Goal: Task Accomplishment & Management: Use online tool/utility

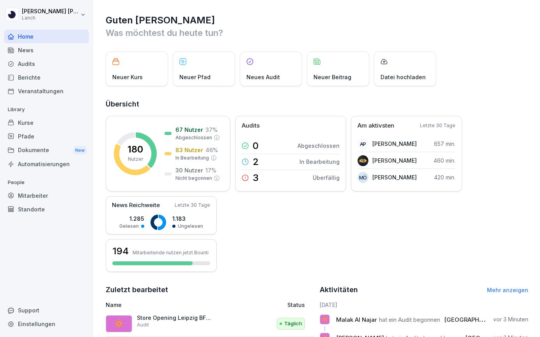
click at [46, 204] on div "Standorte" at bounding box center [46, 209] width 85 height 14
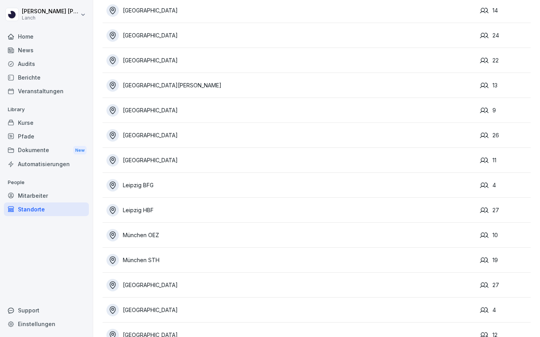
scroll to position [139, 0]
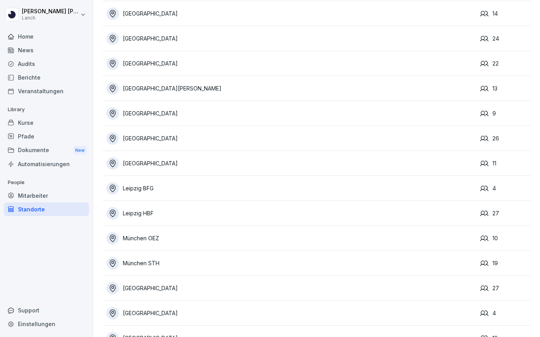
click at [160, 185] on div "Leipzig BFG" at bounding box center [291, 188] width 370 height 12
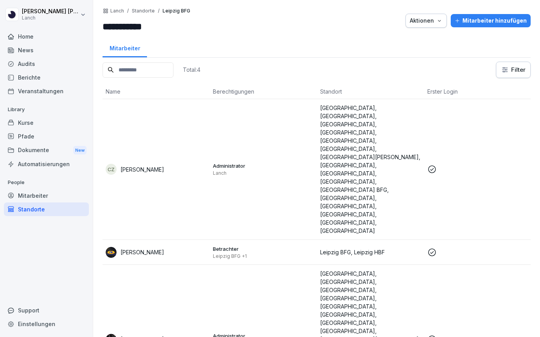
click at [75, 207] on div "Standorte" at bounding box center [46, 209] width 85 height 14
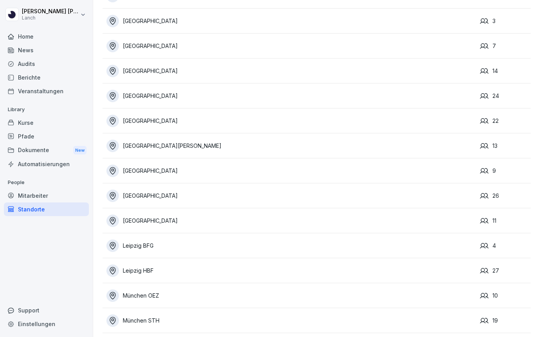
scroll to position [85, 0]
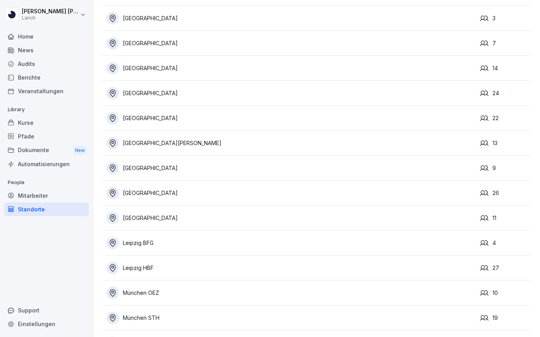
click at [165, 270] on div "Leipzig HBF" at bounding box center [291, 268] width 370 height 12
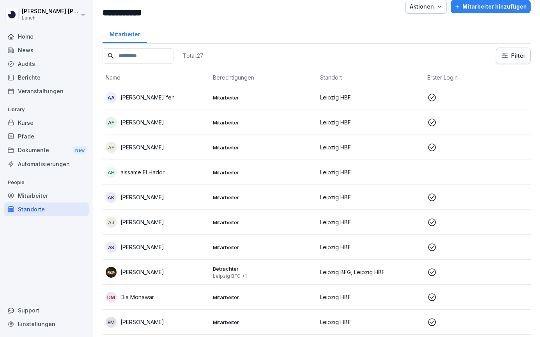
click at [210, 123] on td "Mitarbeiter" at bounding box center [263, 122] width 107 height 25
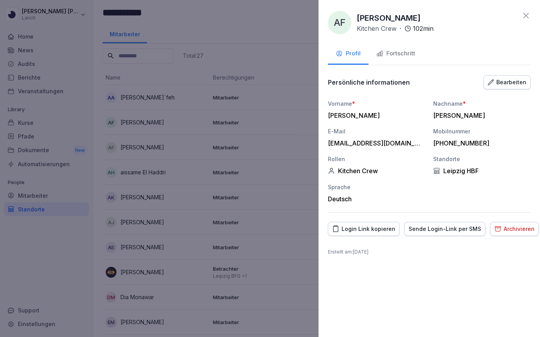
click at [527, 14] on icon at bounding box center [525, 15] width 9 height 9
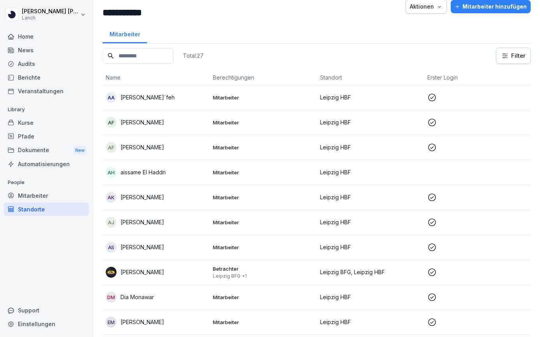
click at [283, 155] on td "Mitarbeiter" at bounding box center [263, 147] width 107 height 25
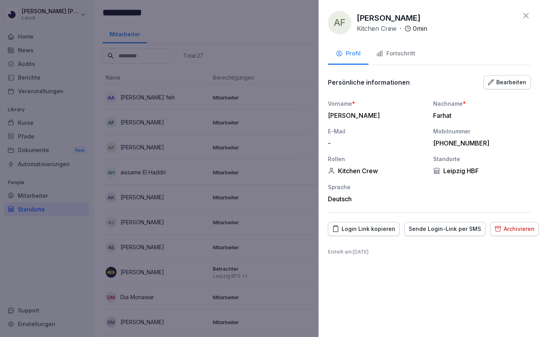
click at [507, 226] on div "Archivieren" at bounding box center [514, 229] width 40 height 9
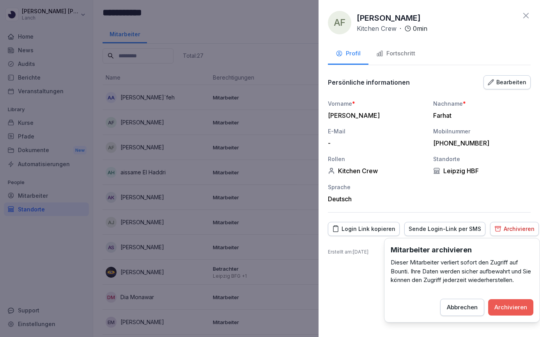
click at [514, 309] on div "Archivieren" at bounding box center [510, 307] width 33 height 9
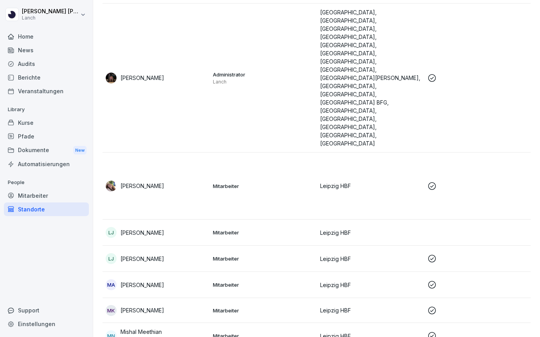
scroll to position [420, 0]
click at [290, 229] on p "Mitarbeiter" at bounding box center [263, 232] width 101 height 7
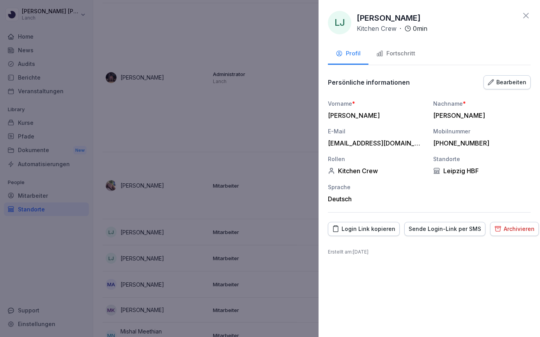
click at [291, 169] on div at bounding box center [270, 168] width 540 height 337
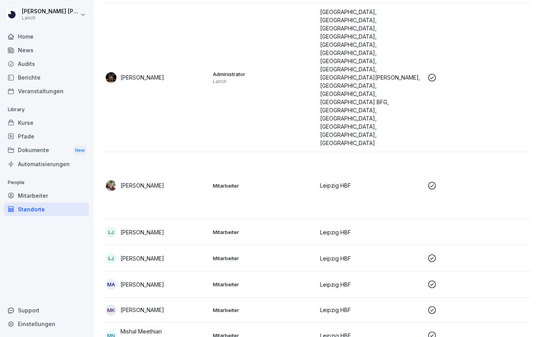
click at [294, 245] on td "Mitarbeiter" at bounding box center [263, 258] width 107 height 26
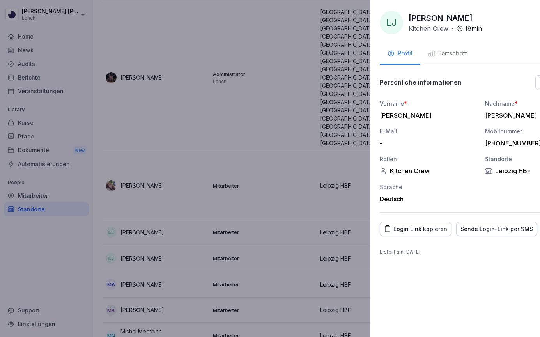
click at [285, 156] on div at bounding box center [270, 168] width 540 height 337
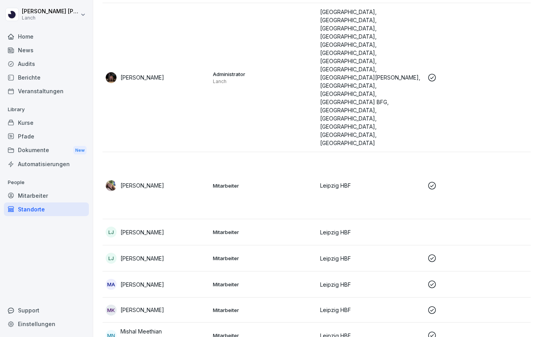
click at [285, 219] on td "Mitarbeiter" at bounding box center [263, 232] width 107 height 26
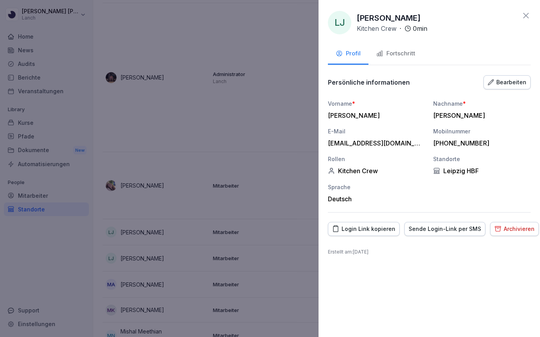
click at [506, 230] on div "Archivieren" at bounding box center [514, 229] width 40 height 9
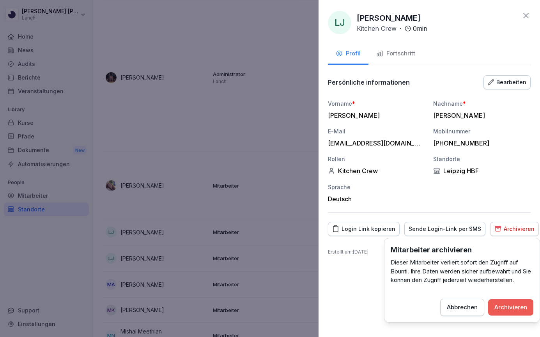
click at [505, 308] on div "Archivieren" at bounding box center [510, 307] width 33 height 9
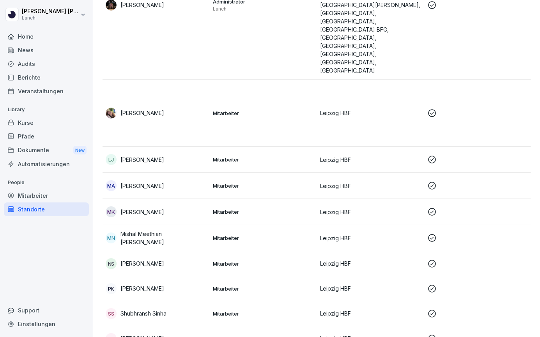
scroll to position [493, 0]
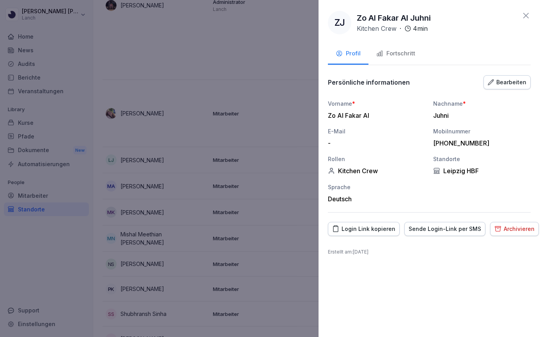
click at [501, 82] on div "Bearbeiten" at bounding box center [507, 82] width 39 height 9
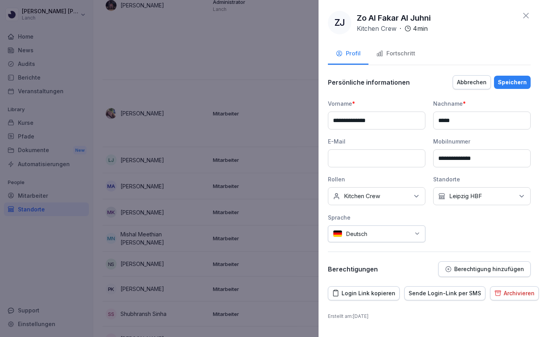
click at [478, 195] on p "Leipzig HBF" at bounding box center [465, 196] width 33 height 8
type input "**"
click at [440, 263] on span "button" at bounding box center [442, 262] width 6 height 6
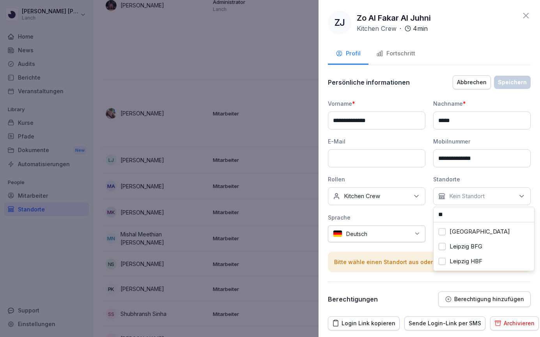
click at [445, 248] on button "Leipzig BFG" at bounding box center [442, 246] width 7 height 7
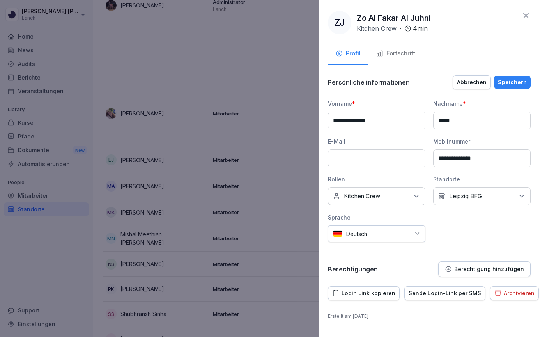
click at [520, 83] on div "Speichern" at bounding box center [512, 82] width 29 height 9
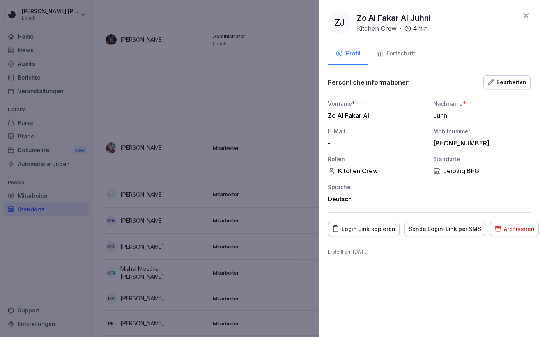
click at [530, 15] on icon at bounding box center [525, 15] width 9 height 9
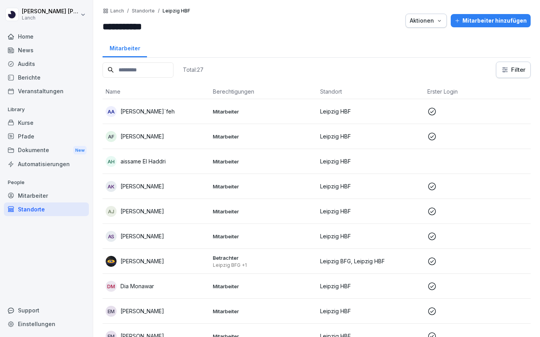
scroll to position [0, 0]
click at [193, 137] on div "af [PERSON_NAME]" at bounding box center [156, 136] width 101 height 11
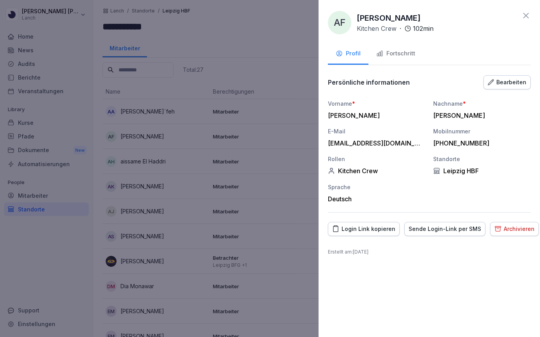
click at [510, 79] on div "Bearbeiten" at bounding box center [507, 82] width 39 height 9
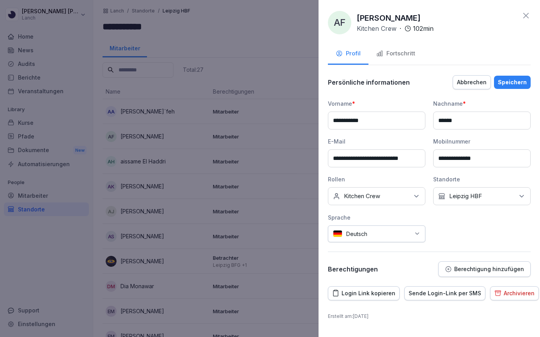
type input "**********"
type input "******"
click at [475, 201] on div "Kein Standort [GEOGRAPHIC_DATA]" at bounding box center [481, 196] width 97 height 18
type input "****"
click at [454, 230] on label "Leipzig BFG" at bounding box center [466, 231] width 33 height 7
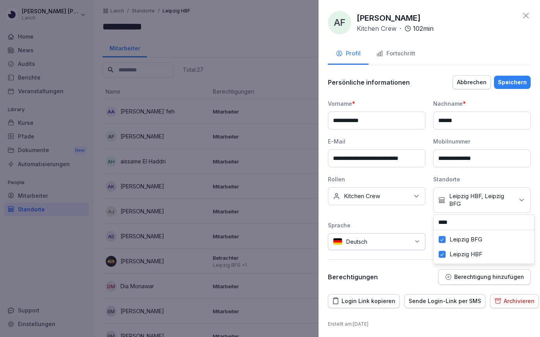
click at [450, 255] on label "Leipzig HBF" at bounding box center [466, 254] width 33 height 7
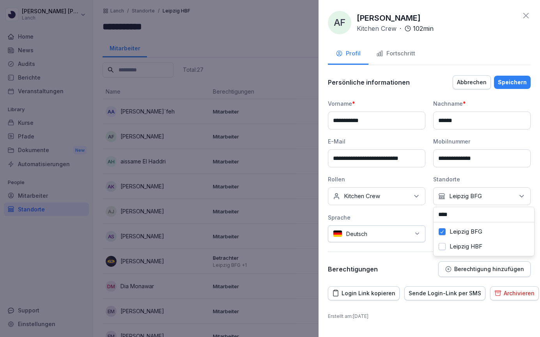
click at [519, 83] on div "Speichern" at bounding box center [512, 82] width 29 height 9
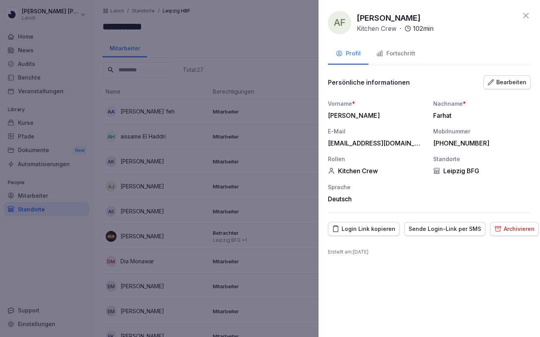
click at [525, 11] on icon at bounding box center [525, 15] width 9 height 9
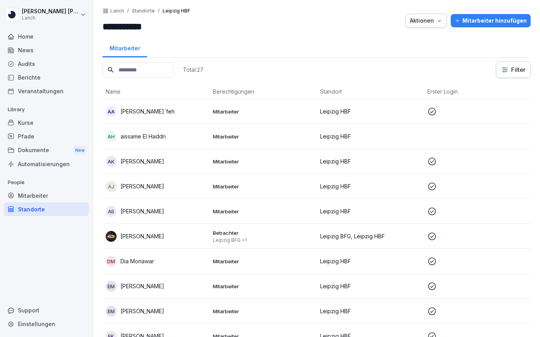
click at [180, 138] on div "aH aissame El Haddri" at bounding box center [156, 136] width 101 height 11
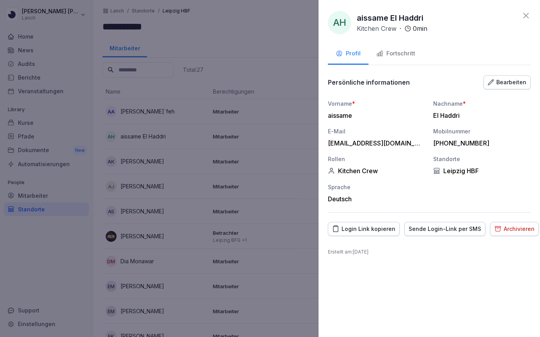
click at [496, 85] on div "Bearbeiten" at bounding box center [507, 82] width 39 height 9
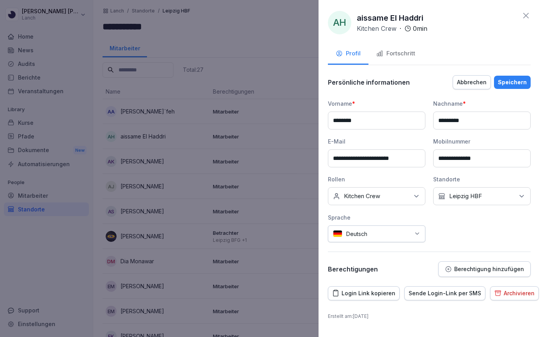
type input "*******"
click at [461, 203] on div "Kein Standort [GEOGRAPHIC_DATA]" at bounding box center [481, 196] width 97 height 18
type input "****"
click at [441, 234] on button "Leipzig BFG" at bounding box center [442, 231] width 7 height 7
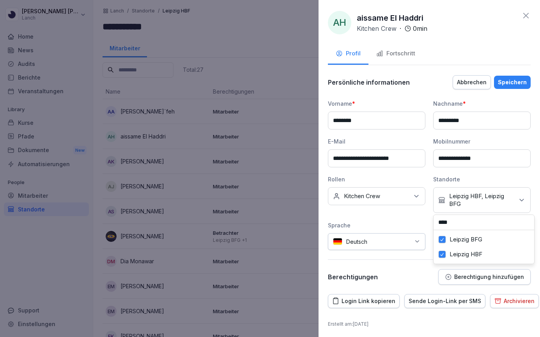
click at [443, 254] on span "button" at bounding box center [442, 255] width 6 height 6
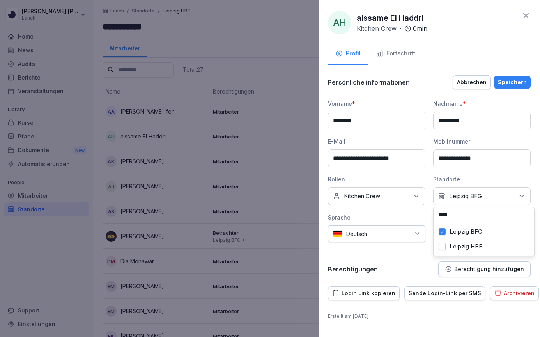
click at [513, 81] on div "Speichern" at bounding box center [512, 82] width 29 height 9
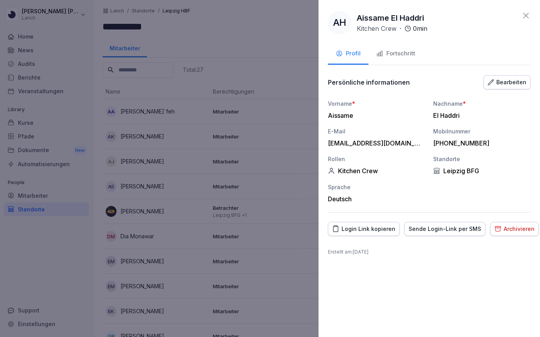
click at [525, 16] on icon at bounding box center [525, 15] width 9 height 9
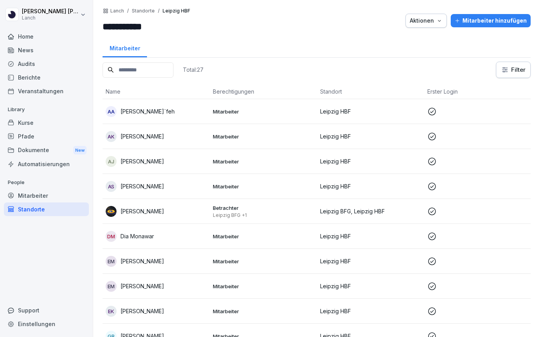
click at [193, 159] on div "[PERSON_NAME] [PERSON_NAME]" at bounding box center [156, 161] width 101 height 11
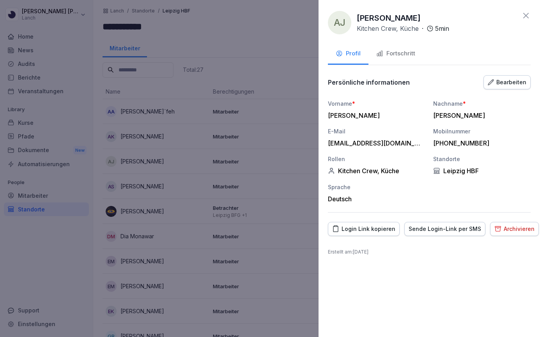
click at [508, 83] on div "Bearbeiten" at bounding box center [507, 82] width 39 height 9
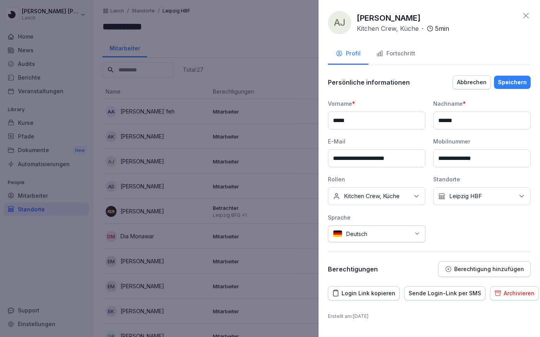
click at [470, 195] on p "Leipzig HBF" at bounding box center [465, 196] width 33 height 8
type input "****"
click at [454, 232] on label "Leipzig BFG" at bounding box center [466, 231] width 33 height 7
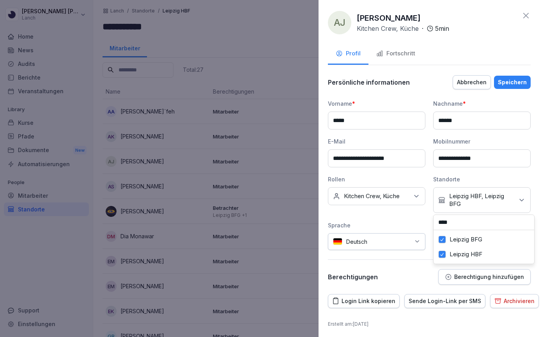
click at [455, 252] on label "Leipzig HBF" at bounding box center [466, 254] width 33 height 7
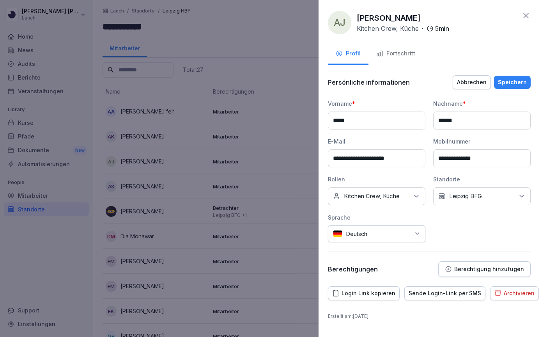
click at [506, 84] on div "Speichern" at bounding box center [512, 82] width 29 height 9
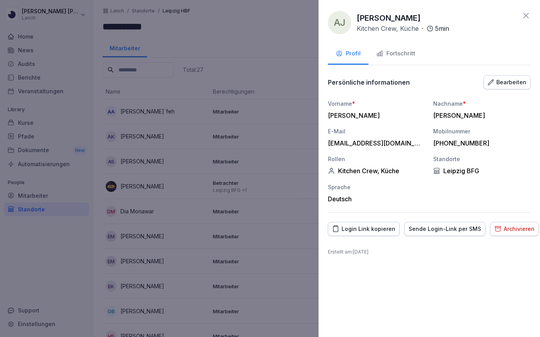
click at [526, 15] on icon at bounding box center [525, 15] width 5 height 5
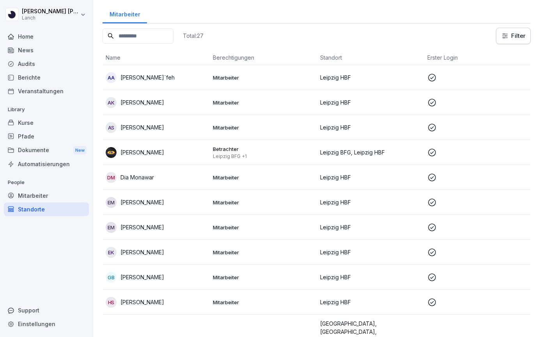
scroll to position [35, 0]
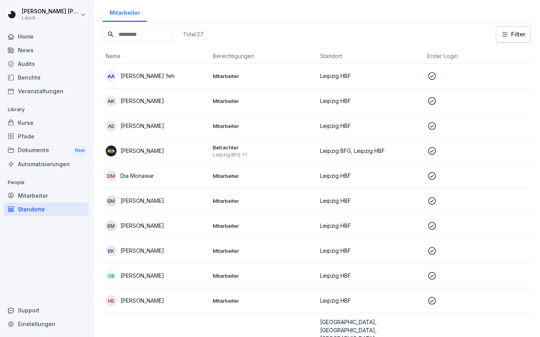
click at [223, 202] on p "Mitarbeiter" at bounding box center [263, 200] width 101 height 7
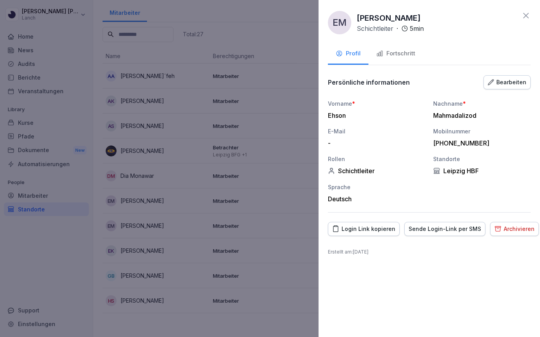
click at [229, 226] on div at bounding box center [270, 168] width 540 height 337
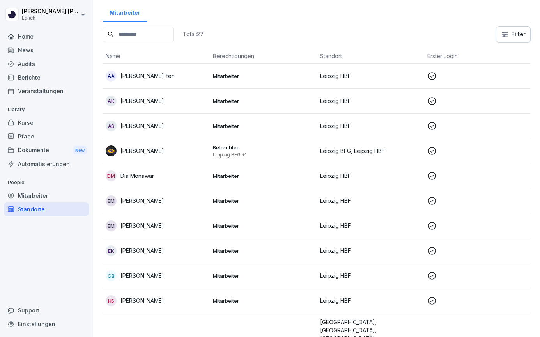
click at [229, 226] on p "Mitarbeiter" at bounding box center [263, 225] width 101 height 7
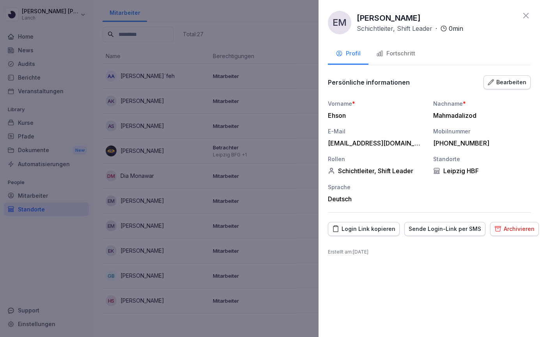
click at [512, 228] on div "Archivieren" at bounding box center [514, 229] width 40 height 9
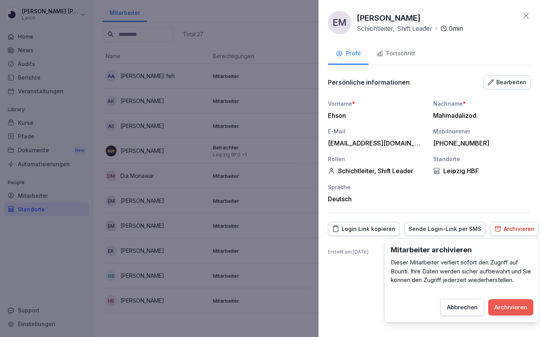
click at [505, 307] on div "Archivieren" at bounding box center [510, 307] width 33 height 9
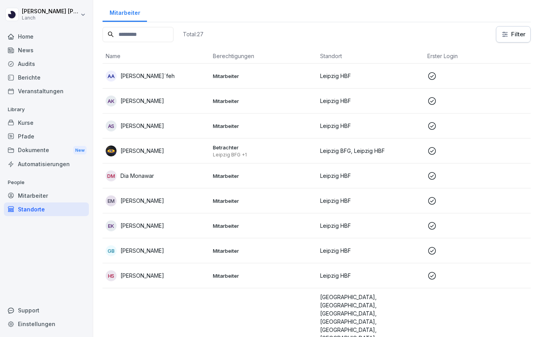
click at [165, 248] on div "GB [PERSON_NAME]" at bounding box center [156, 250] width 101 height 11
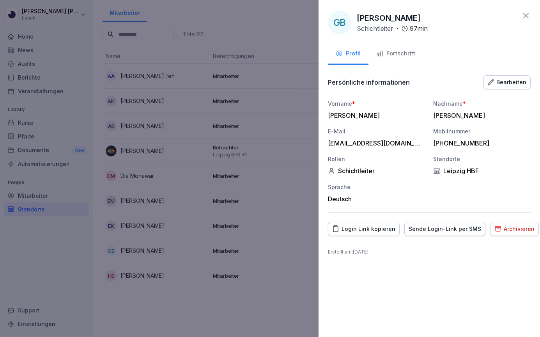
click at [502, 83] on div "Bearbeiten" at bounding box center [507, 82] width 39 height 9
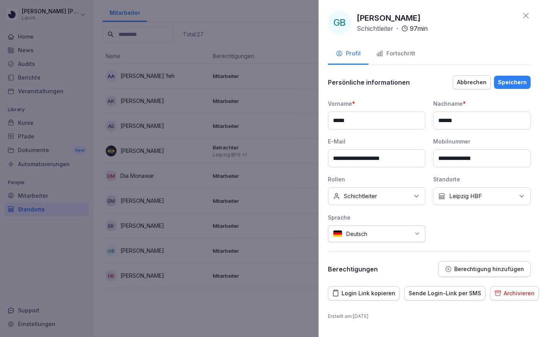
click at [476, 198] on p "Leipzig HBF" at bounding box center [465, 196] width 33 height 8
type input "****"
click at [455, 234] on label "Leipzig BFG" at bounding box center [466, 231] width 33 height 7
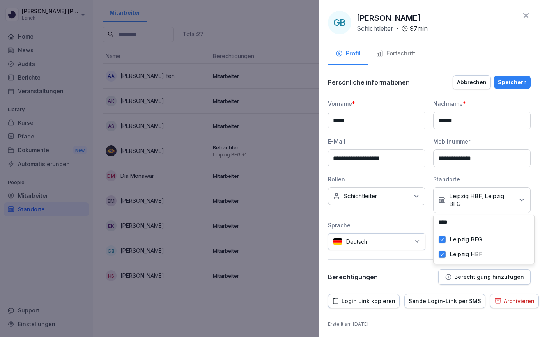
click at [455, 252] on label "Leipzig HBF" at bounding box center [466, 254] width 33 height 7
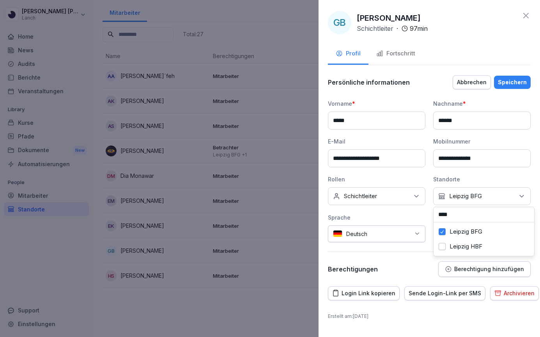
click at [507, 83] on div "Speichern" at bounding box center [512, 82] width 29 height 9
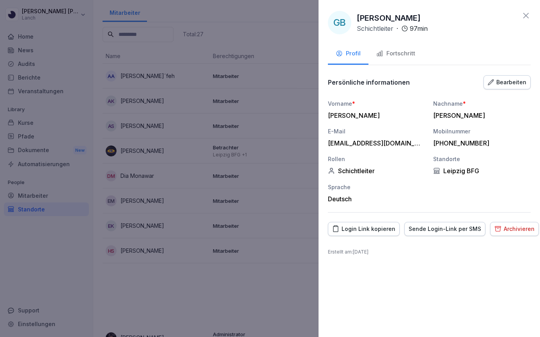
click at [525, 15] on icon at bounding box center [525, 15] width 9 height 9
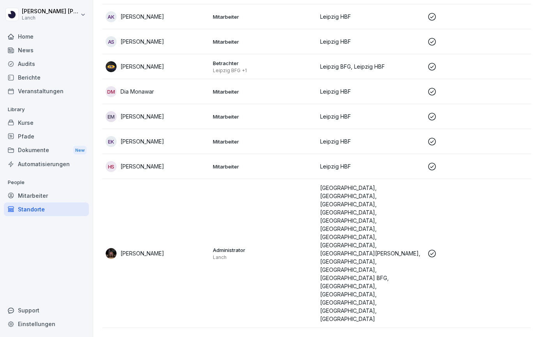
scroll to position [101, 0]
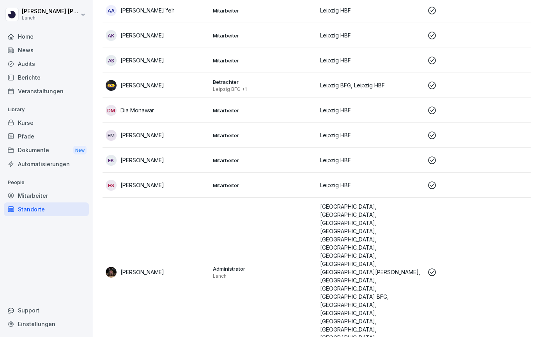
click at [198, 138] on div "EM [PERSON_NAME]" at bounding box center [156, 135] width 101 height 11
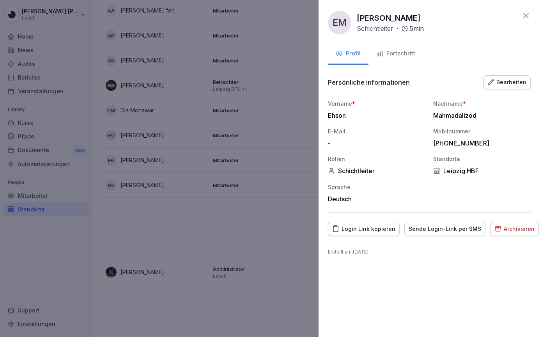
click at [512, 84] on div "Bearbeiten" at bounding box center [507, 82] width 39 height 9
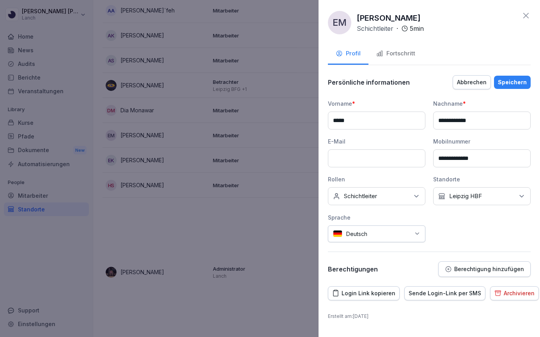
click at [485, 196] on div "Kein Standort [GEOGRAPHIC_DATA]" at bounding box center [481, 196] width 97 height 18
type input "****"
click at [464, 233] on label "Leipzig BFG" at bounding box center [466, 231] width 33 height 7
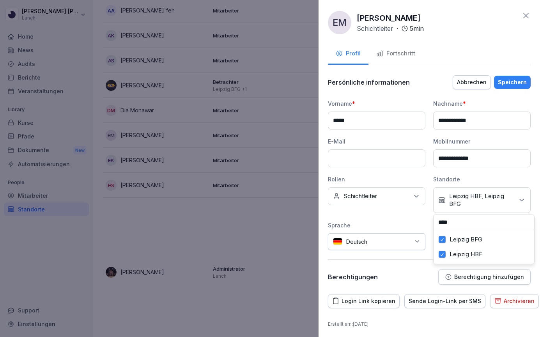
click at [462, 255] on label "Leipzig HBF" at bounding box center [466, 254] width 33 height 7
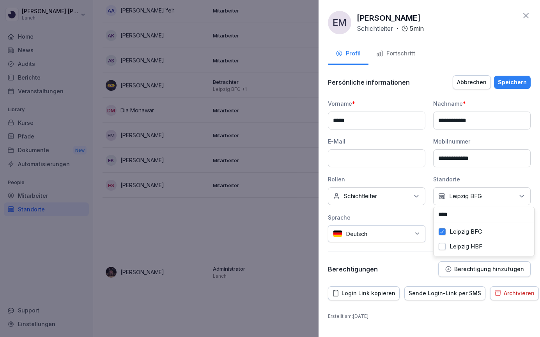
click at [517, 85] on div "Speichern" at bounding box center [512, 82] width 29 height 9
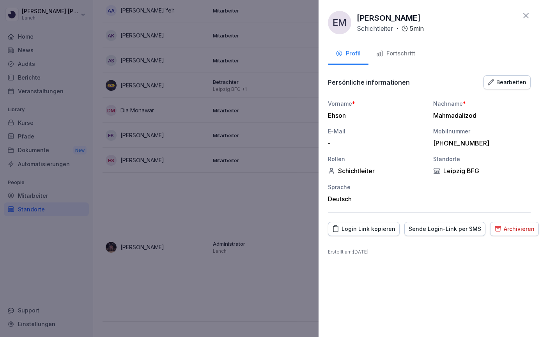
click at [528, 18] on icon at bounding box center [525, 15] width 5 height 5
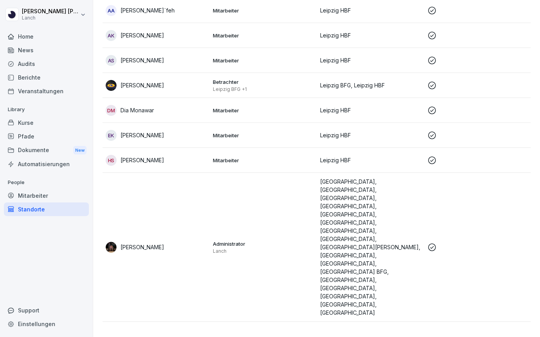
click at [41, 63] on div "Audits" at bounding box center [46, 64] width 85 height 14
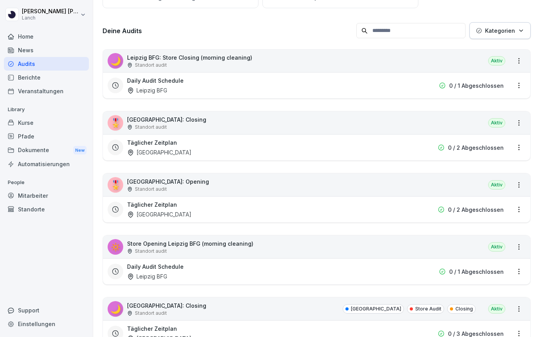
scroll to position [8, 0]
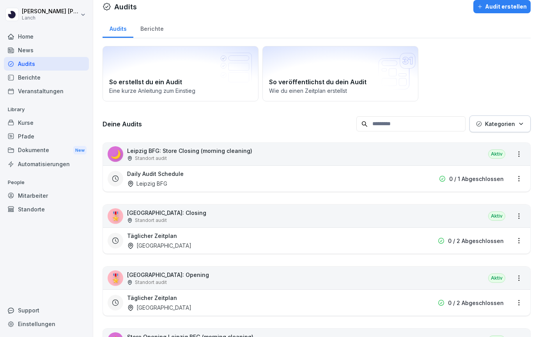
click at [242, 160] on div "Standort audit" at bounding box center [189, 158] width 125 height 7
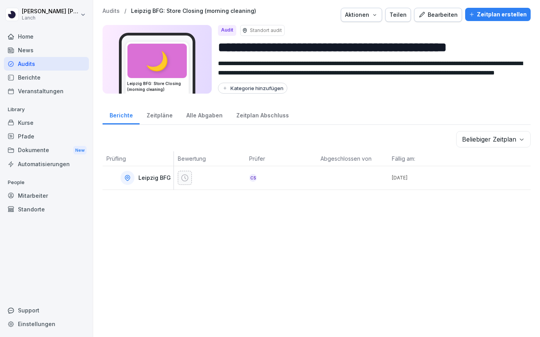
click at [493, 14] on div "Zeitplan erstellen" at bounding box center [498, 14] width 58 height 9
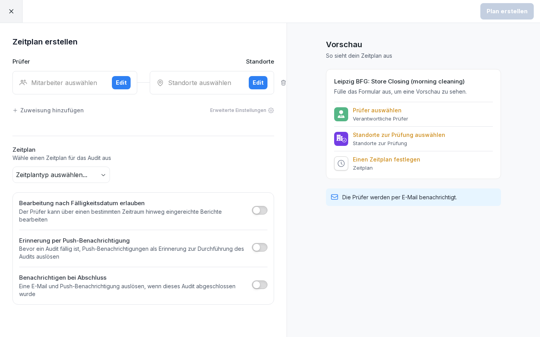
click at [119, 83] on div "Edit" at bounding box center [121, 82] width 11 height 9
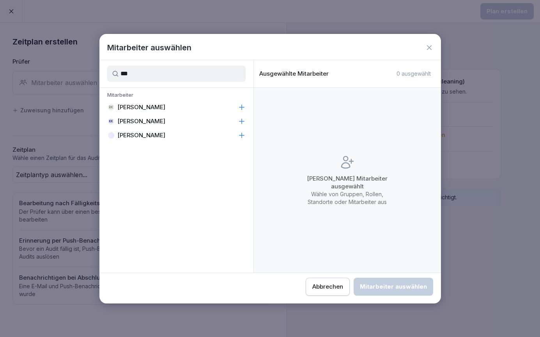
click at [141, 135] on p "[PERSON_NAME]" at bounding box center [141, 135] width 48 height 8
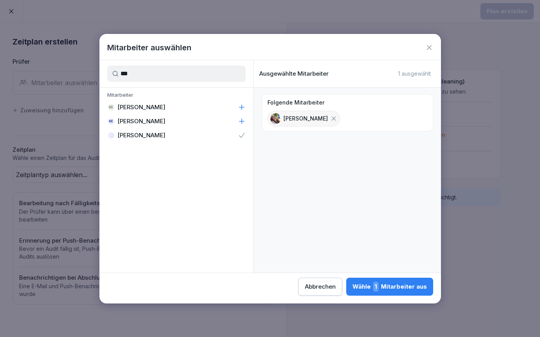
click at [147, 73] on input "***" at bounding box center [176, 74] width 138 height 16
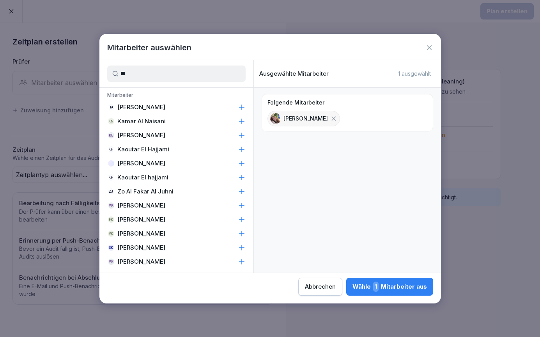
type input "*"
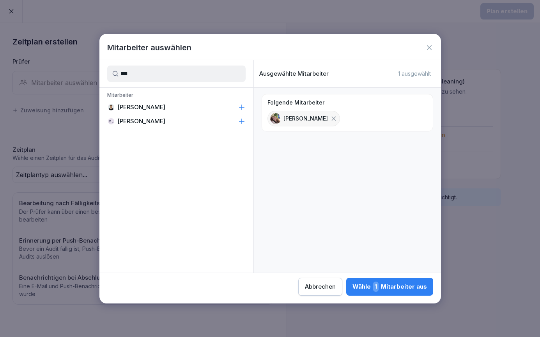
click at [133, 110] on p "[PERSON_NAME]" at bounding box center [141, 107] width 48 height 8
click at [414, 118] on icon at bounding box center [410, 118] width 7 height 7
click at [216, 74] on input "***" at bounding box center [176, 74] width 138 height 16
click at [177, 108] on div "EK [PERSON_NAME]" at bounding box center [176, 107] width 154 height 14
click at [170, 70] on input "***" at bounding box center [176, 74] width 138 height 16
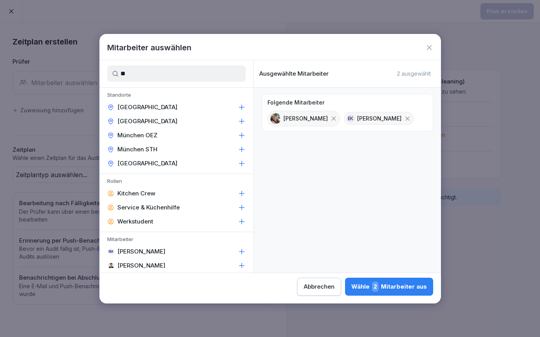
type input "*"
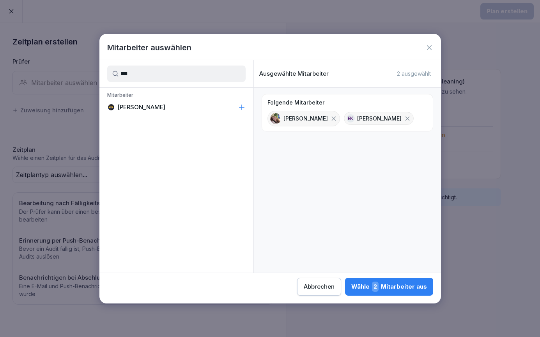
type input "***"
click at [161, 110] on p "[PERSON_NAME]" at bounding box center [141, 107] width 48 height 8
click at [372, 287] on span "3" at bounding box center [375, 287] width 7 height 10
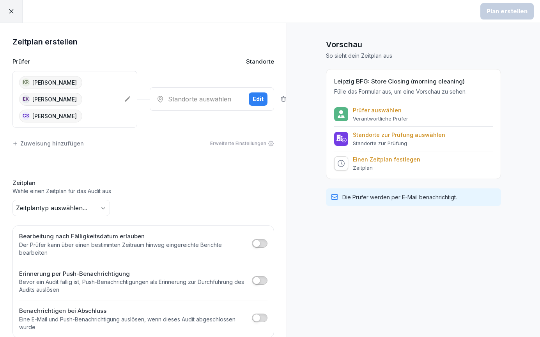
click at [230, 100] on div "Standorte auswählen" at bounding box center [199, 98] width 87 height 9
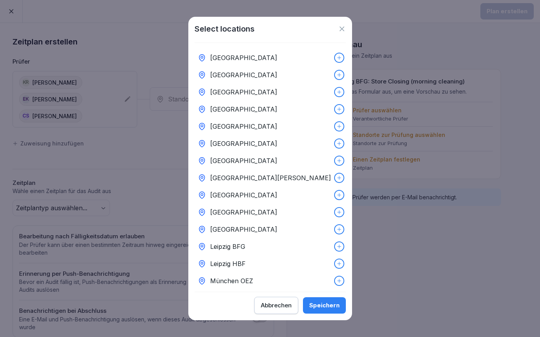
click at [243, 262] on p "Leipzig HBF" at bounding box center [227, 263] width 35 height 9
click at [328, 305] on div "Speichern" at bounding box center [324, 305] width 30 height 9
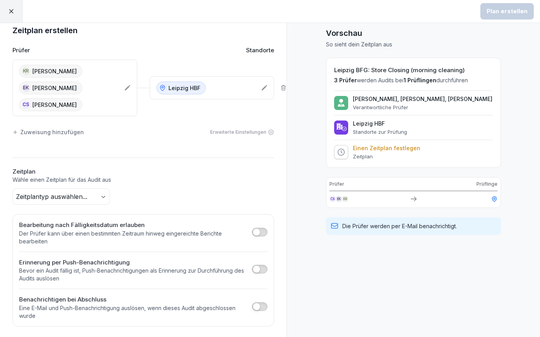
scroll to position [11, 0]
click at [66, 191] on body "Plan erstellen Zeitplan erstellen Prüfer Standorte KR [PERSON_NAME] EK [PERSON_…" at bounding box center [270, 168] width 540 height 337
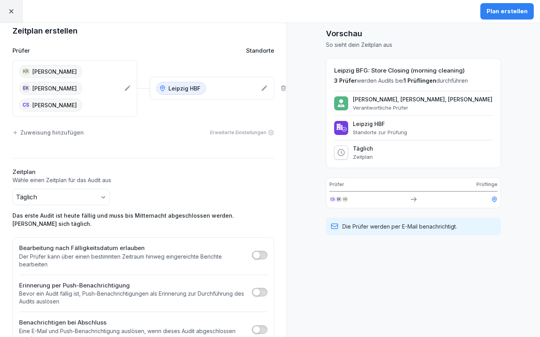
click at [517, 16] on button "Plan erstellen" at bounding box center [506, 11] width 53 height 16
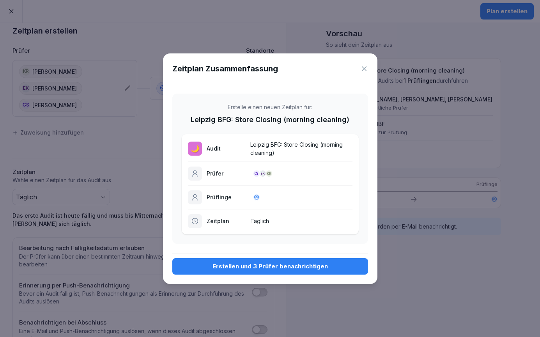
click at [244, 267] on div "Erstellen und 3 Prüfer benachrichtigen" at bounding box center [270, 266] width 183 height 9
